Goal: Transaction & Acquisition: Purchase product/service

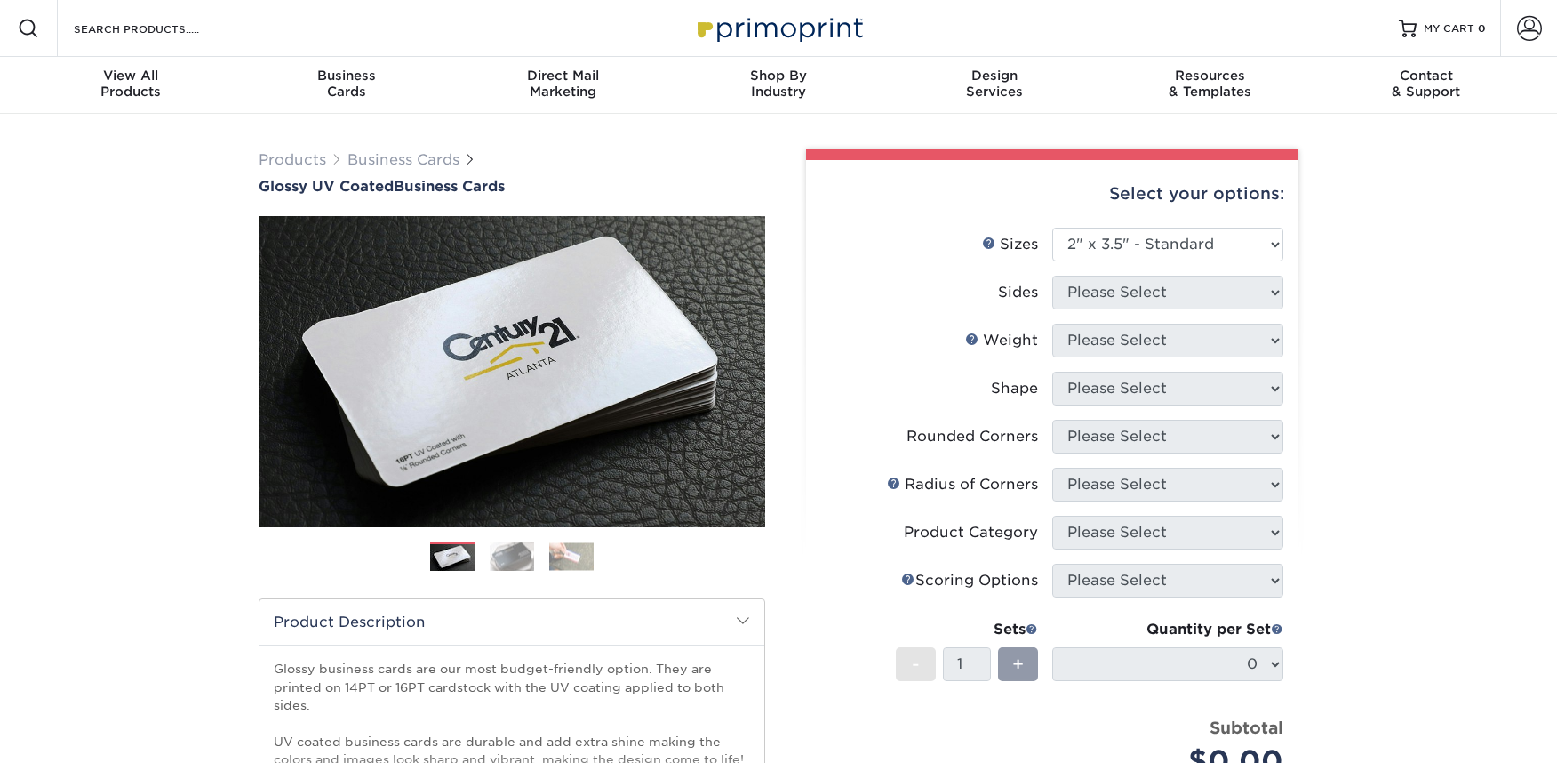
select select "2.00x3.50"
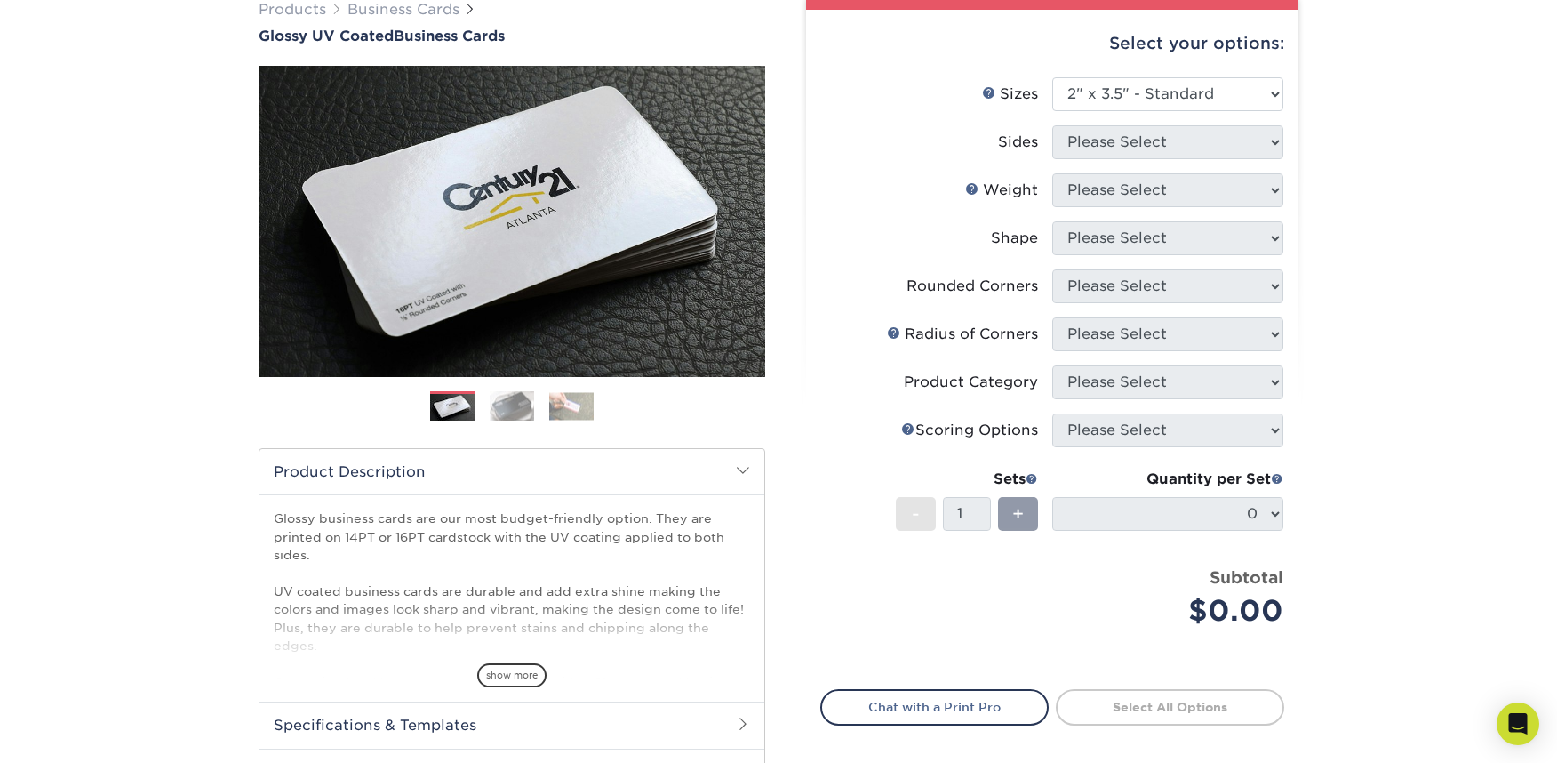
scroll to position [155, 0]
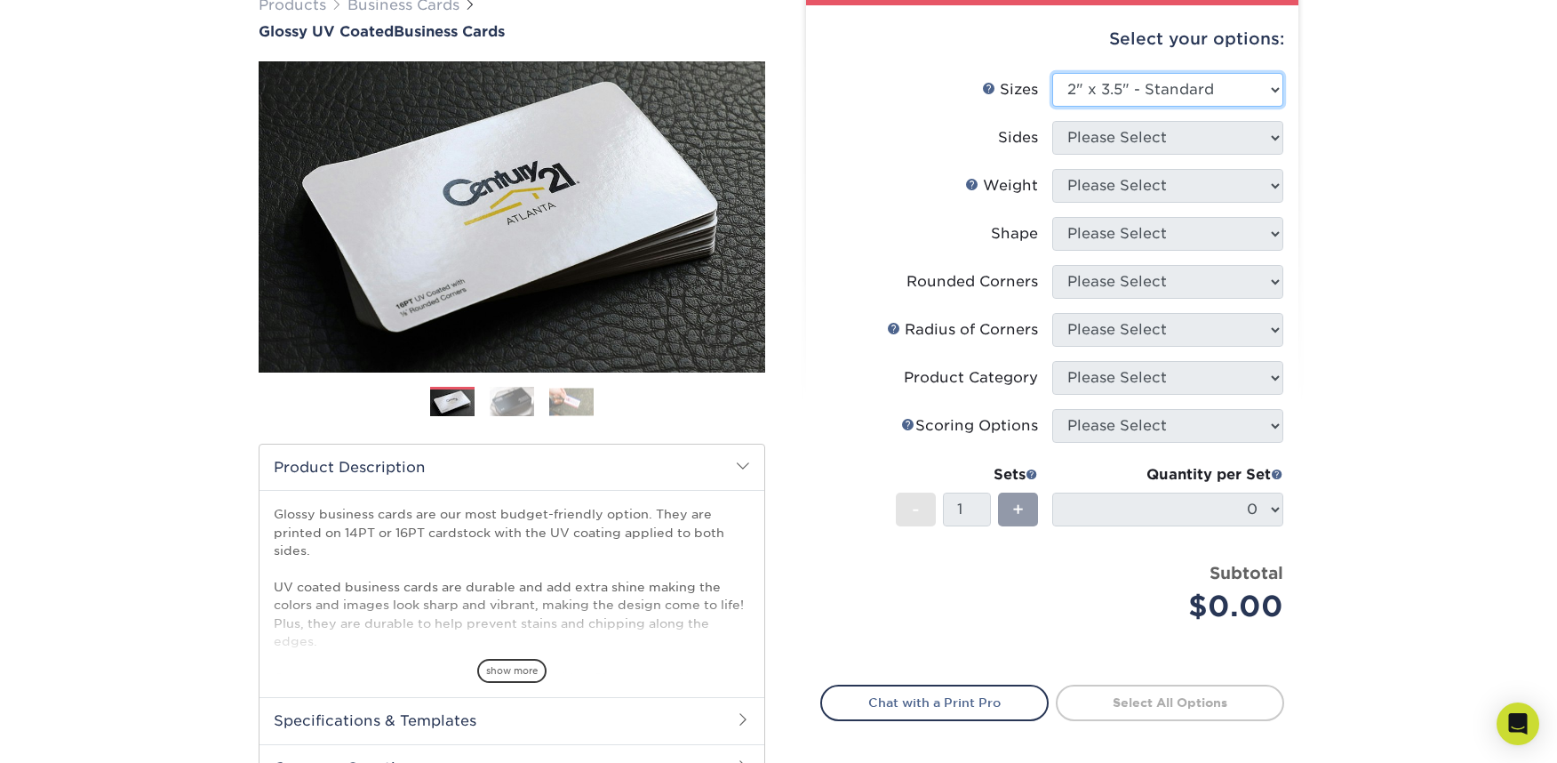
click at [1276, 92] on select "Please Select 1.5" x 3.5" - Mini 1.75" x 3.5" - Mini 2" x 2" - Square 2" x 3" -…" at bounding box center [1168, 90] width 231 height 34
click at [1053, 73] on select "Please Select 1.5" x 3.5" - Mini 1.75" x 3.5" - Mini 2" x 2" - Square 2" x 3" -…" at bounding box center [1168, 90] width 231 height 34
click at [1287, 330] on div "Select your options: Sizes Help Sizes Please Select 1.5" x 3.5" - Mini 1.75" x …" at bounding box center [1052, 423] width 492 height 836
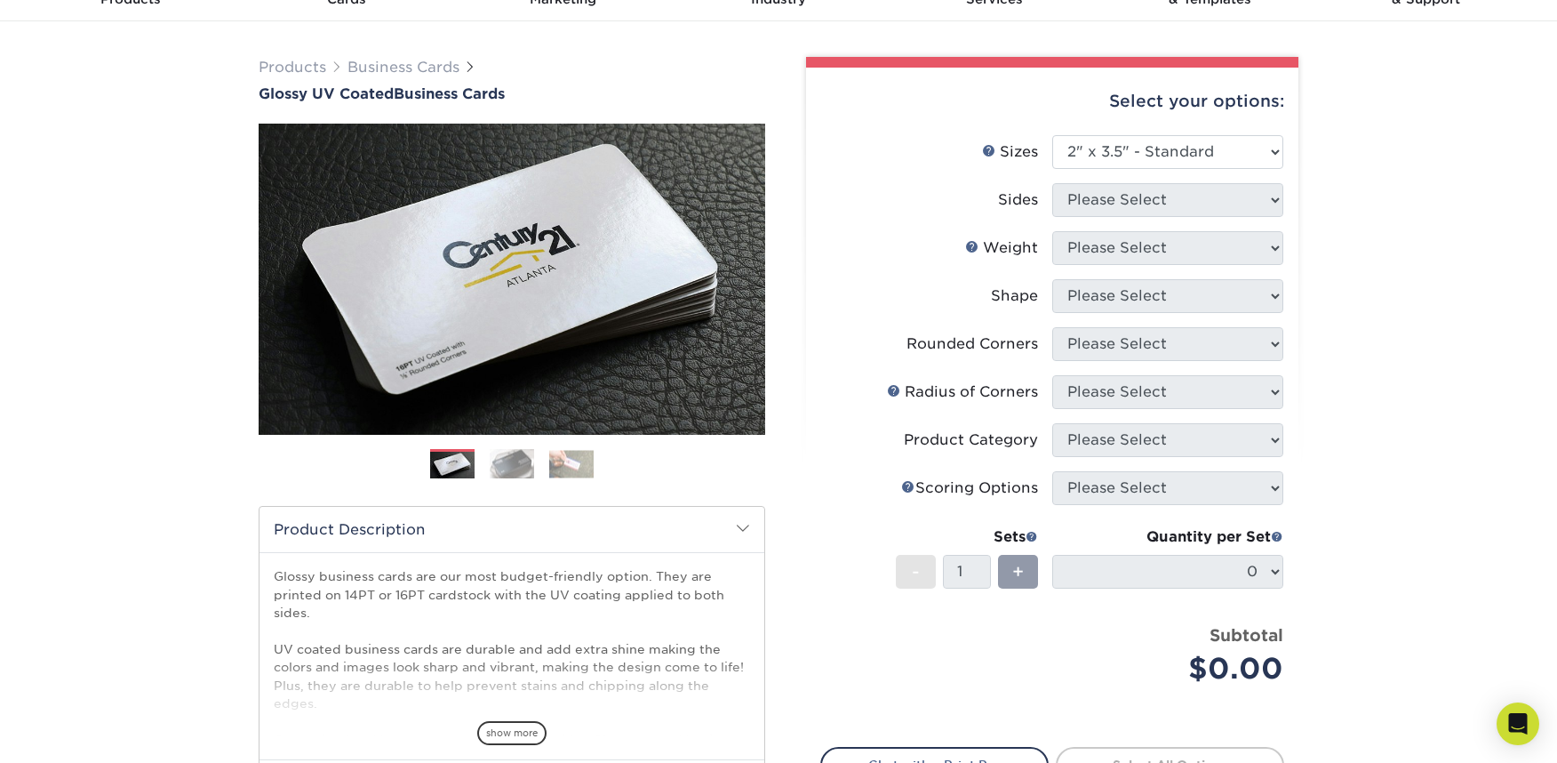
scroll to position [0, 0]
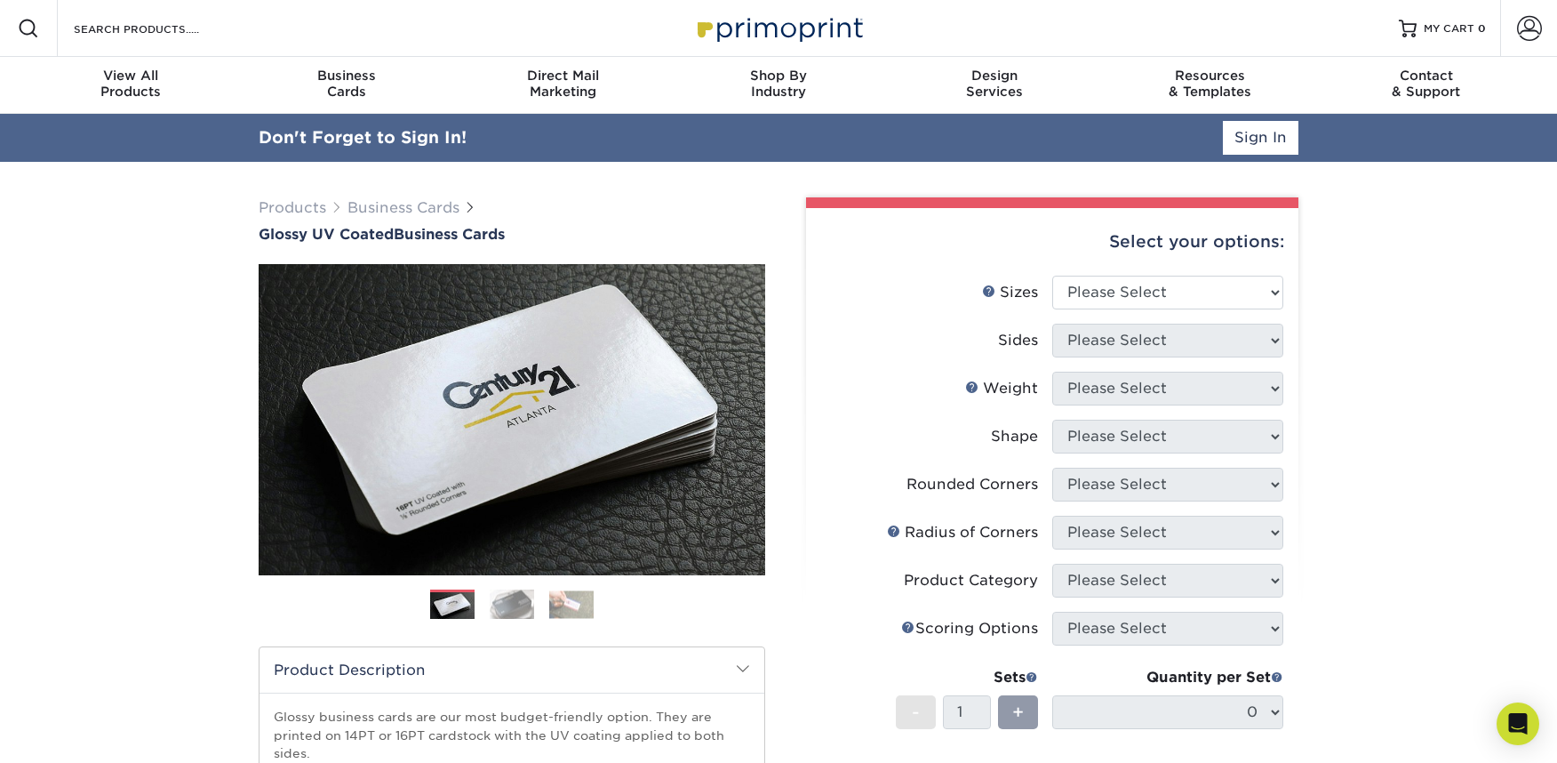
click at [1129, 239] on div "Select your options:" at bounding box center [1052, 242] width 464 height 68
click at [1141, 296] on select "Please Select 1.5" x 3.5" - Mini 1.75" x 3.5" - Mini 2" x 2" - Square 2" x 3" -…" at bounding box center [1168, 293] width 231 height 34
select select "2.00x3.50"
click at [1053, 276] on select "Please Select 1.5" x 3.5" - Mini 1.75" x 3.5" - Mini 2" x 2" - Square 2" x 3" -…" at bounding box center [1168, 293] width 231 height 34
click at [1141, 342] on select "Please Select Print Both Sides Print Front Only" at bounding box center [1168, 341] width 231 height 34
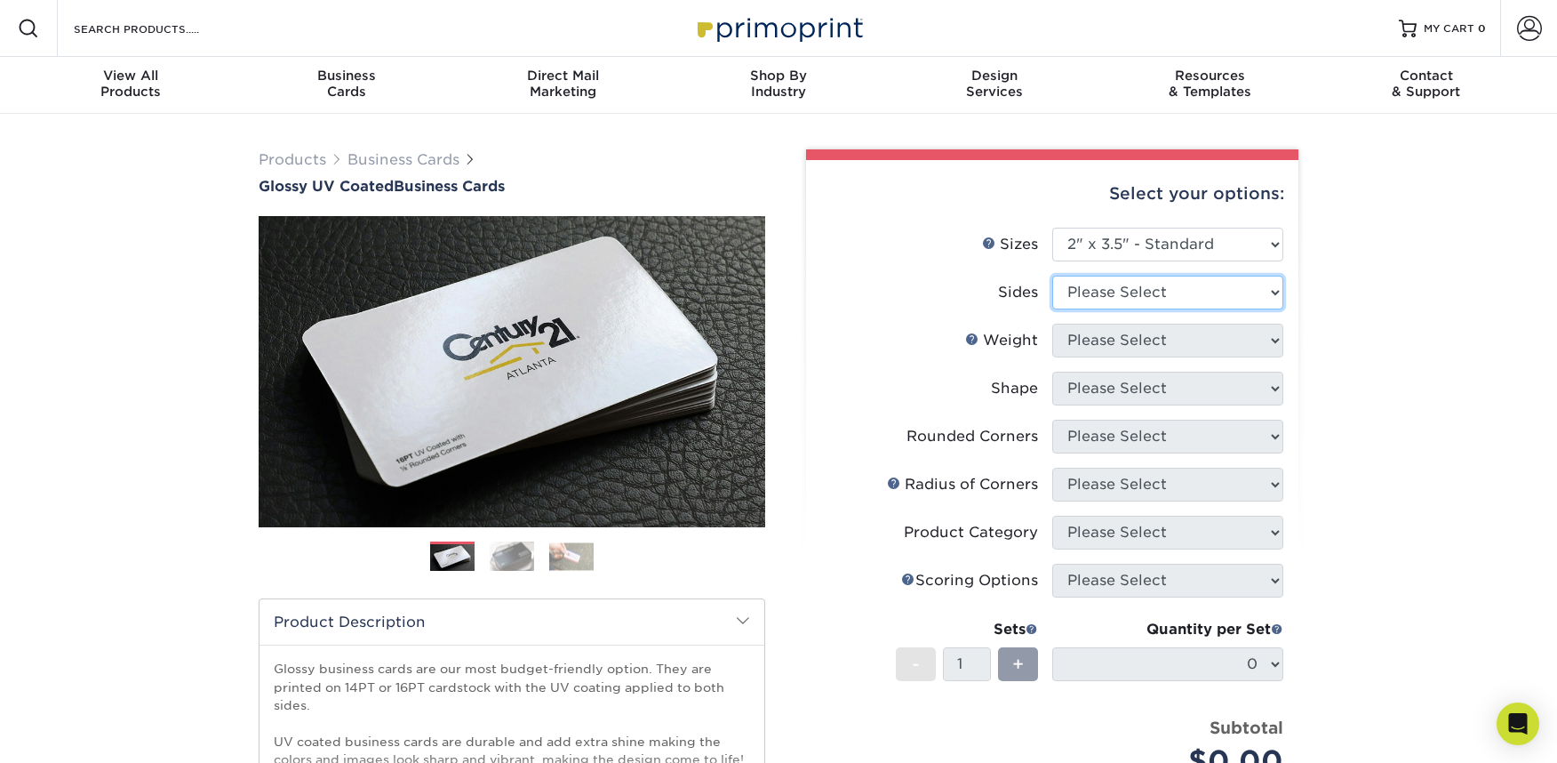
select select "13abbda7-1d64-4f25-8bb2-c179b224825d"
click at [1053, 276] on select "Please Select Print Both Sides Print Front Only" at bounding box center [1168, 293] width 231 height 34
click at [1134, 343] on select "Please Select 16PT 14PT" at bounding box center [1168, 341] width 231 height 34
select select "16PT"
click at [1053, 324] on select "Please Select 16PT 14PT" at bounding box center [1168, 341] width 231 height 34
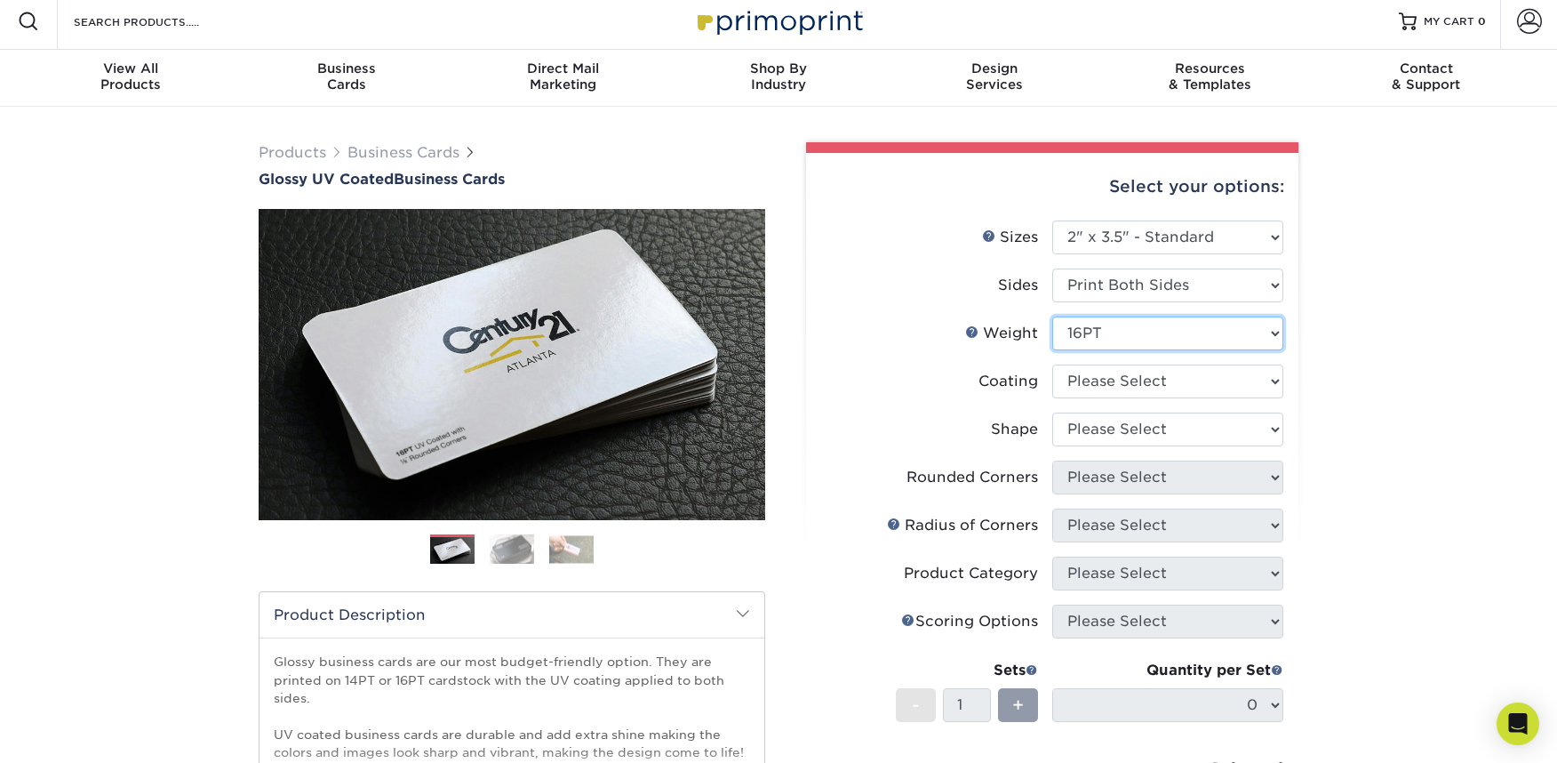
scroll to position [11, 0]
